Goal: Task Accomplishment & Management: Use online tool/utility

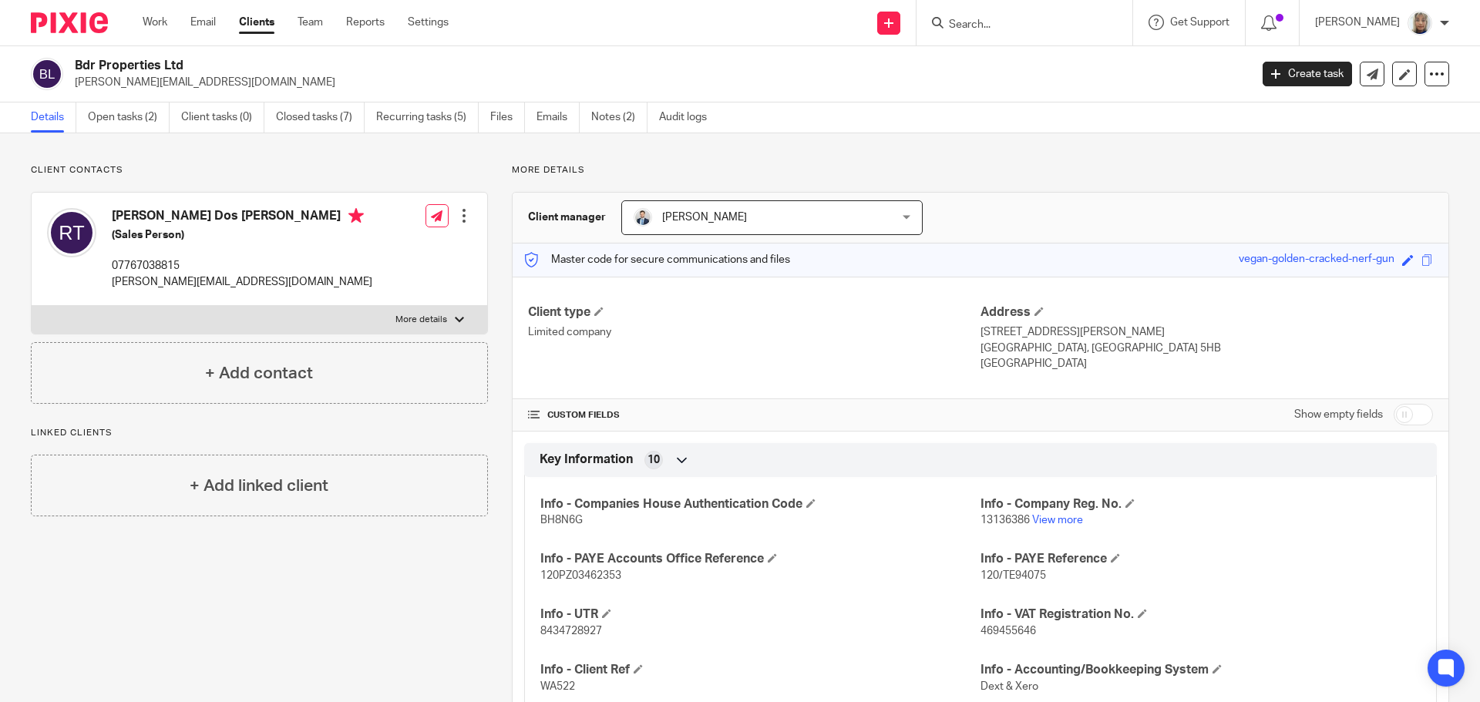
click at [1013, 24] on input "Search" at bounding box center [1016, 26] width 139 height 14
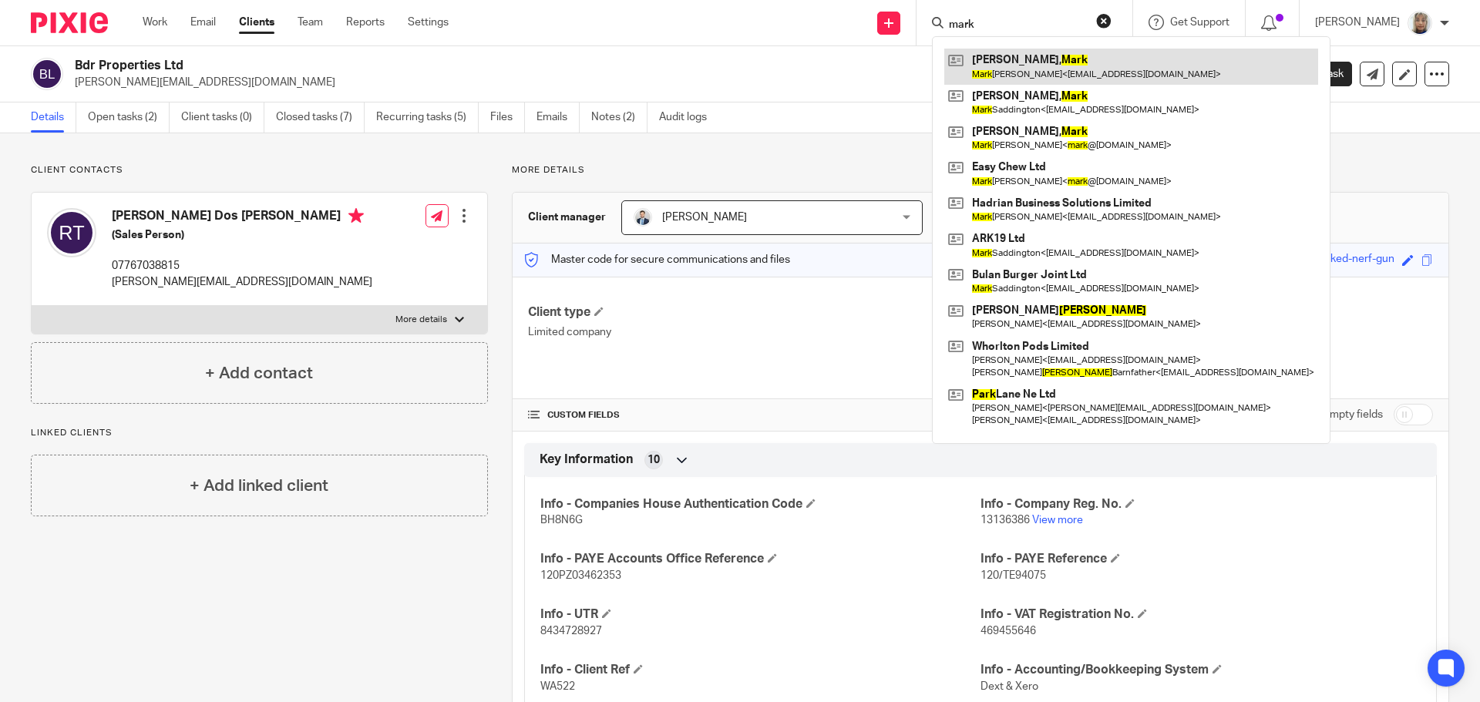
type input "mark"
click at [1011, 64] on link at bounding box center [1131, 66] width 374 height 35
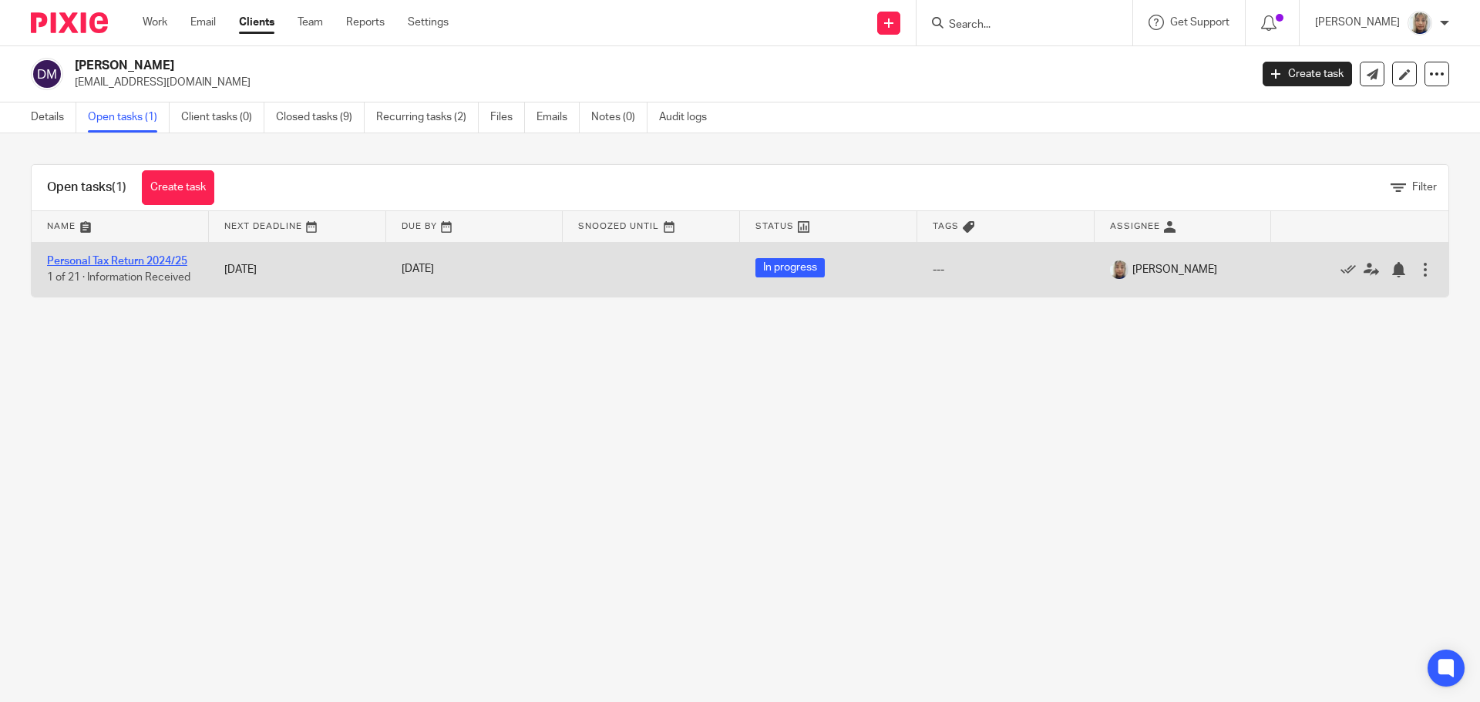
click at [167, 262] on link "Personal Tax Return 2024/25" at bounding box center [117, 261] width 140 height 11
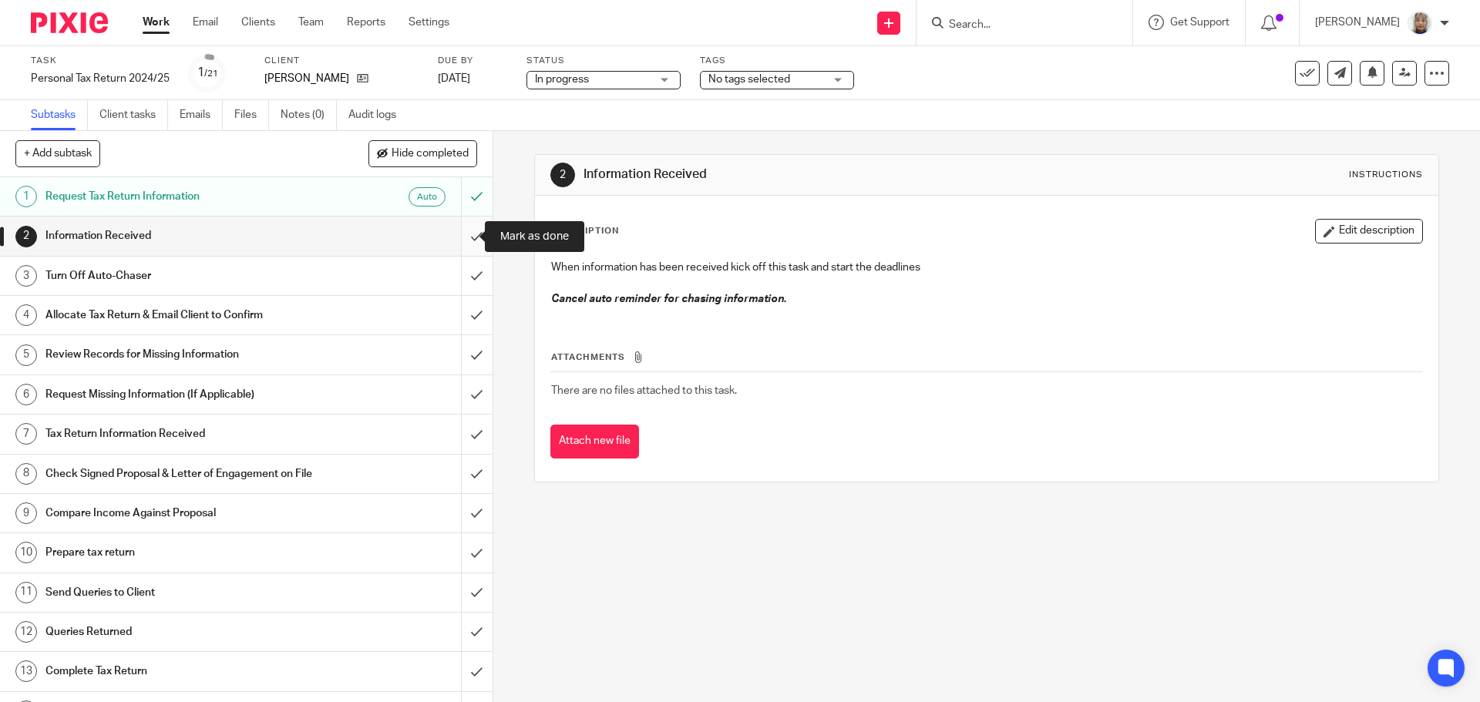
click at [453, 235] on input "submit" at bounding box center [246, 236] width 493 height 39
